Goal: Transaction & Acquisition: Purchase product/service

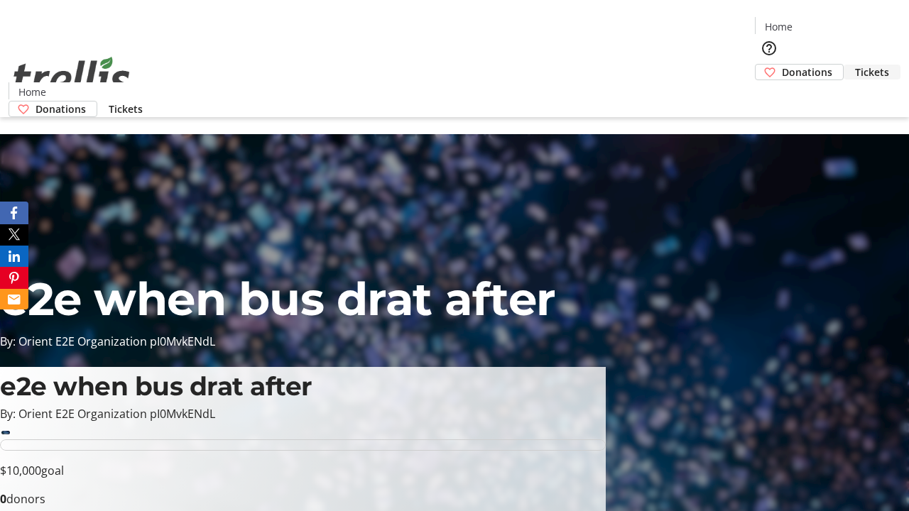
click at [855, 65] on span "Tickets" at bounding box center [872, 72] width 34 height 15
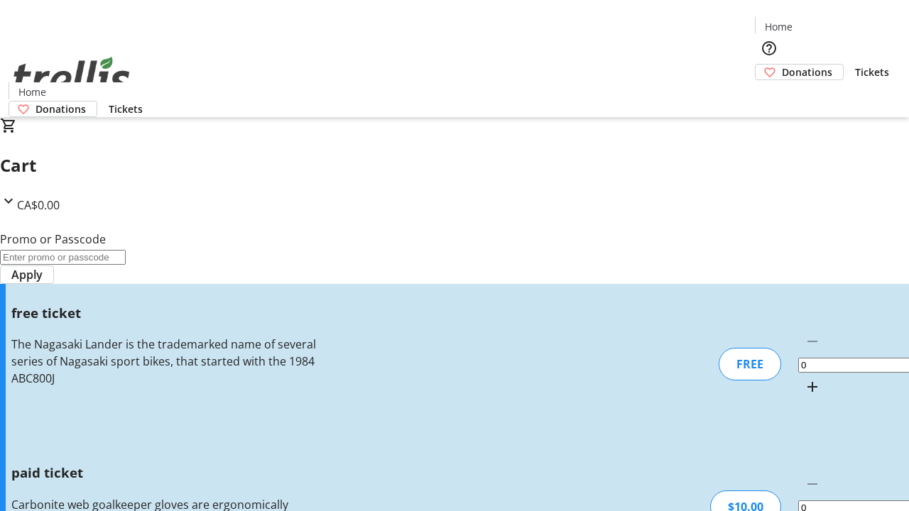
type input "1"
